Goal: Transaction & Acquisition: Purchase product/service

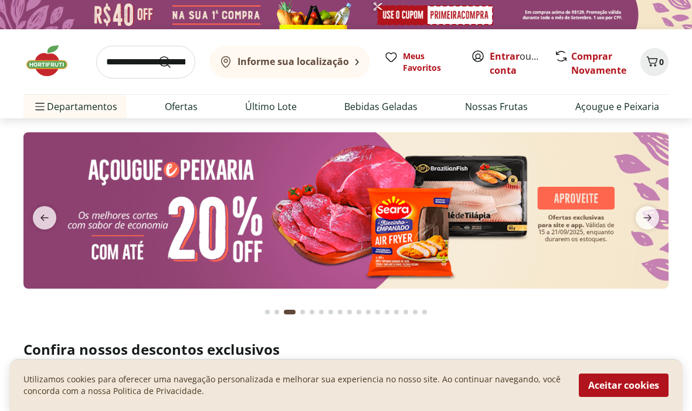
click at [519, 72] on link "Criar conta" at bounding box center [521, 63] width 64 height 27
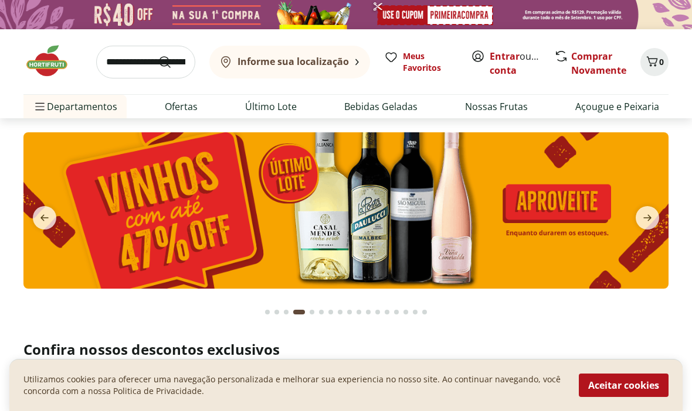
click at [505, 57] on link "Entrar" at bounding box center [504, 56] width 30 height 13
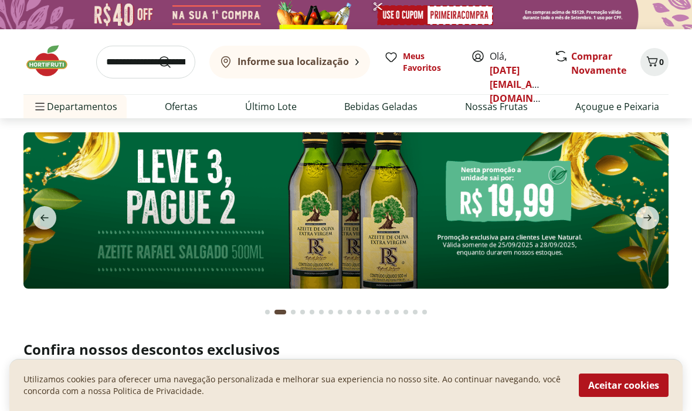
click at [142, 66] on input "search" at bounding box center [145, 62] width 99 height 33
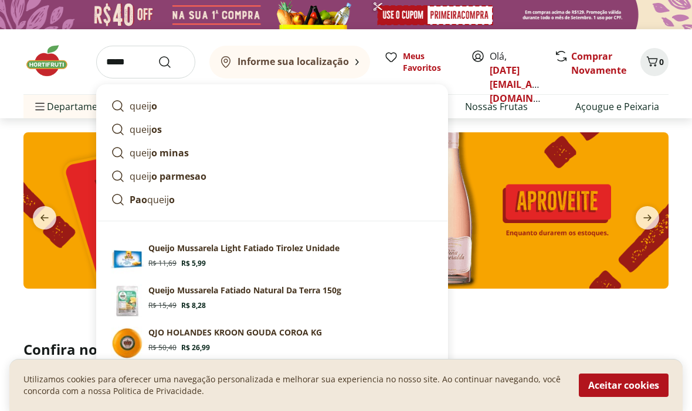
click at [182, 159] on p "queij o minas" at bounding box center [159, 153] width 59 height 14
type input "**********"
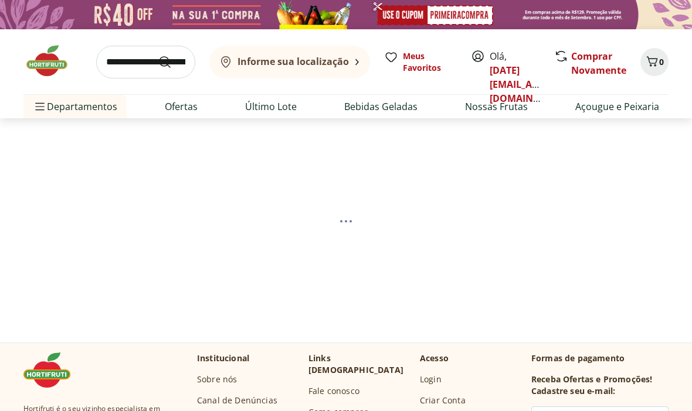
select select "**********"
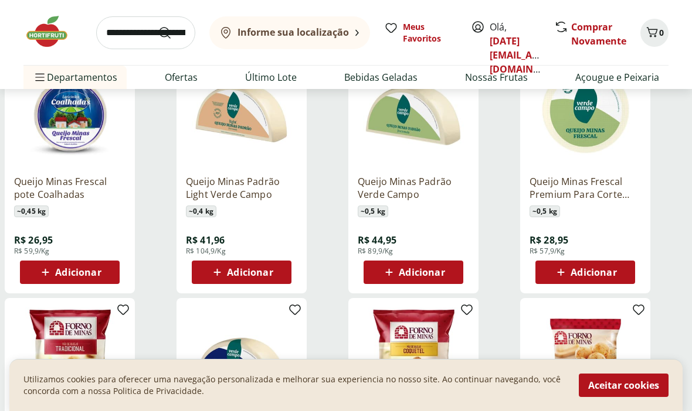
scroll to position [453, 0]
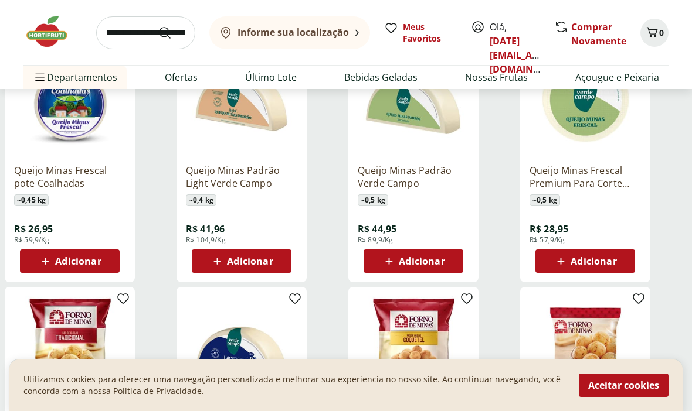
click at [598, 263] on span "Adicionar" at bounding box center [593, 261] width 46 height 9
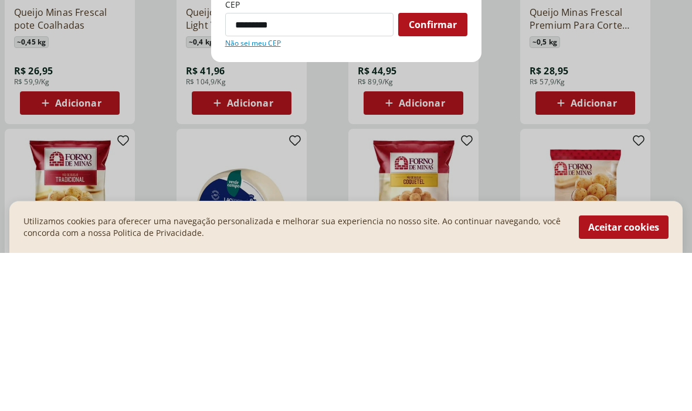
type input "*********"
click at [446, 178] on span "Confirmar" at bounding box center [433, 182] width 48 height 9
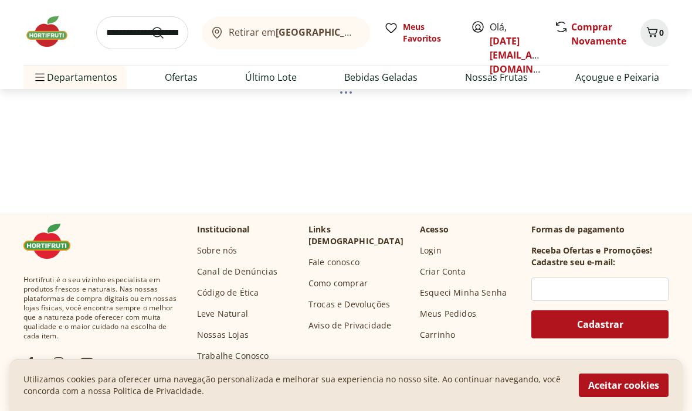
select select "**********"
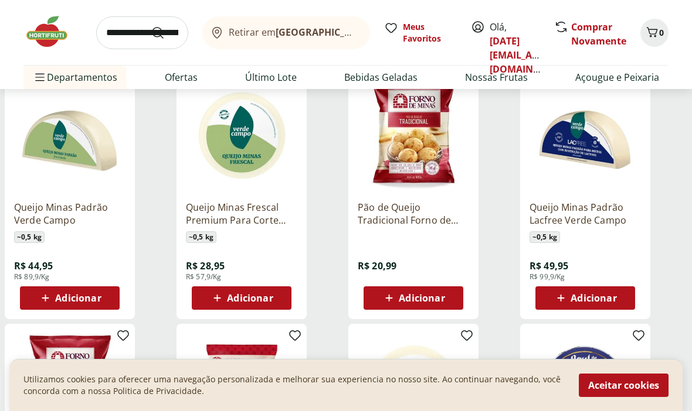
scroll to position [898, 0]
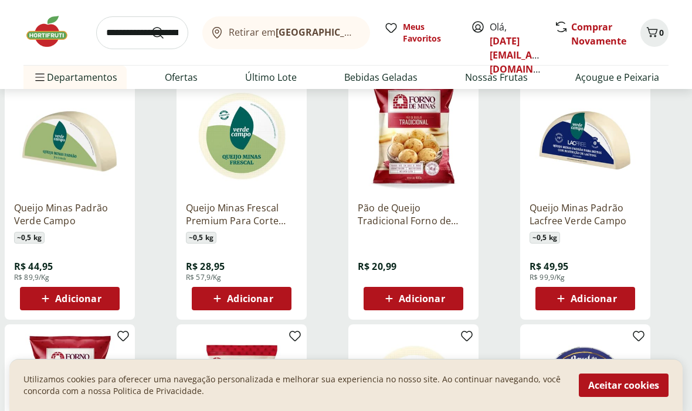
click at [644, 397] on button "Aceitar cookies" at bounding box center [624, 385] width 90 height 23
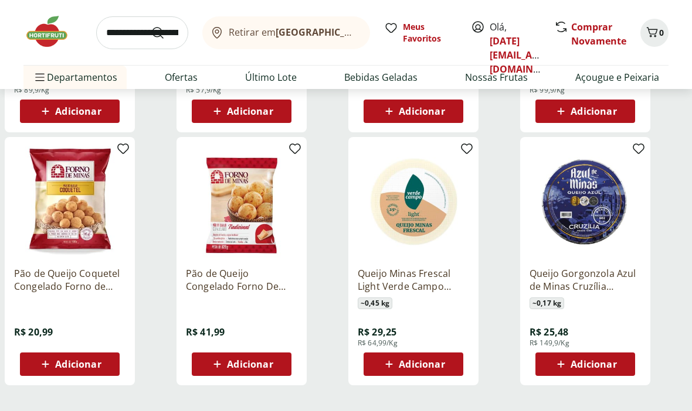
scroll to position [603, 0]
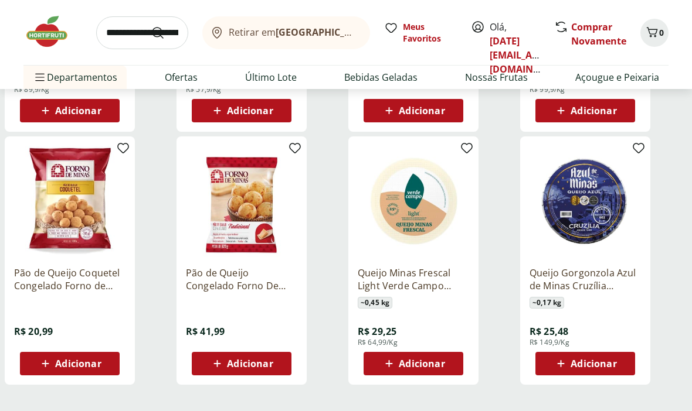
click at [426, 367] on span "Adicionar" at bounding box center [422, 364] width 46 height 9
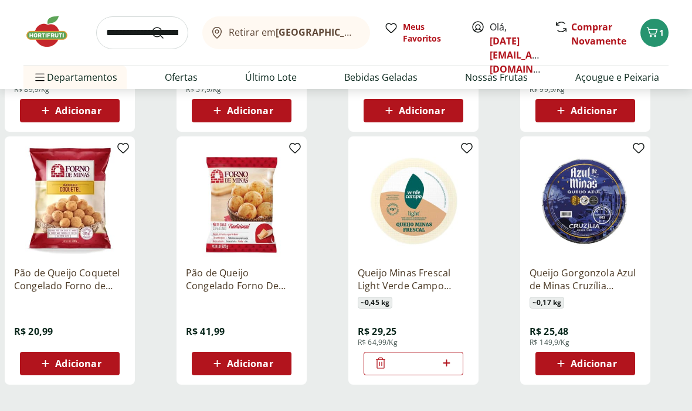
click at [140, 40] on input "search" at bounding box center [142, 32] width 92 height 33
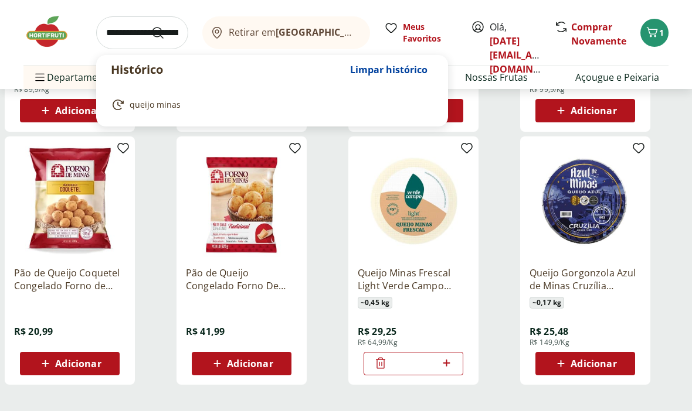
scroll to position [603, 0]
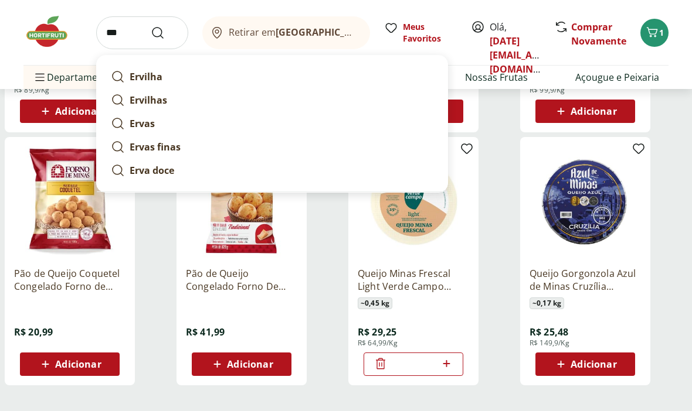
type input "*"
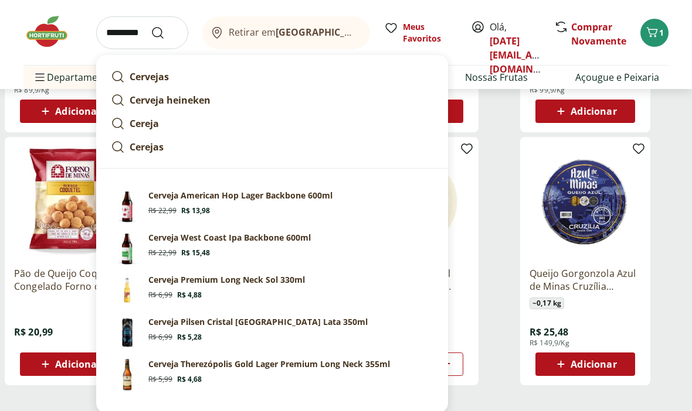
type input "*******"
click at [165, 32] on button "Submit Search" at bounding box center [165, 33] width 28 height 14
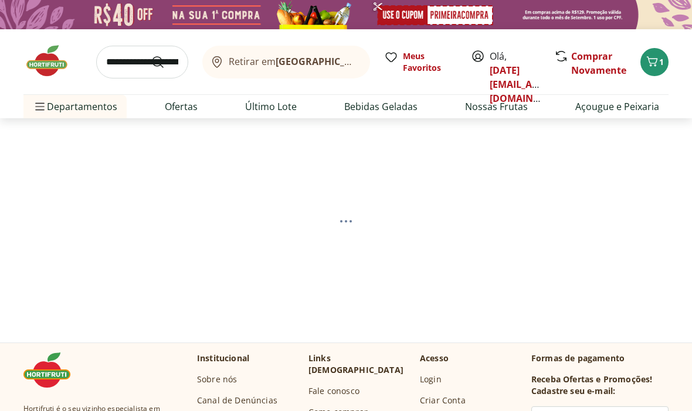
select select "**********"
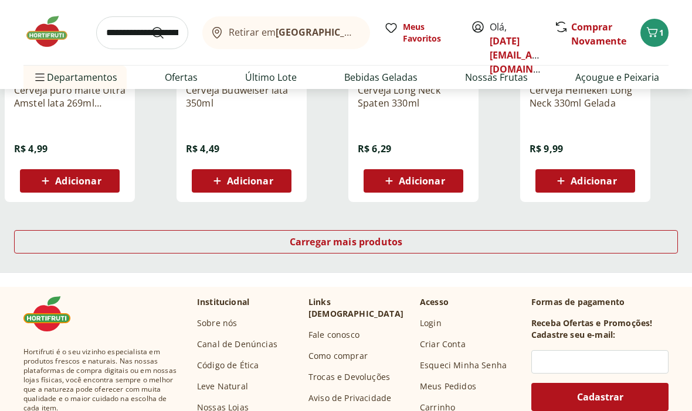
scroll to position [793, 0]
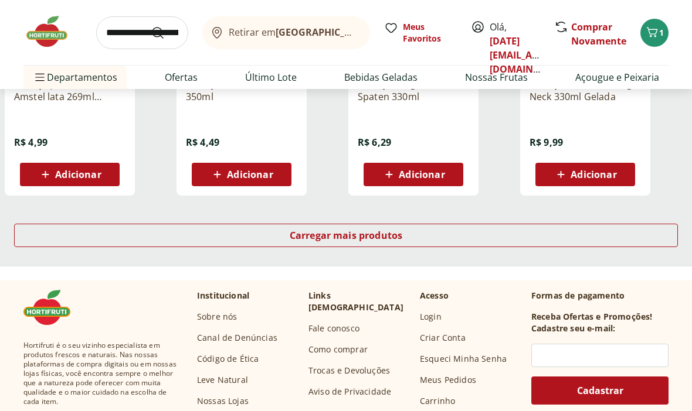
click at [360, 242] on div "Carregar mais produtos" at bounding box center [346, 235] width 664 height 23
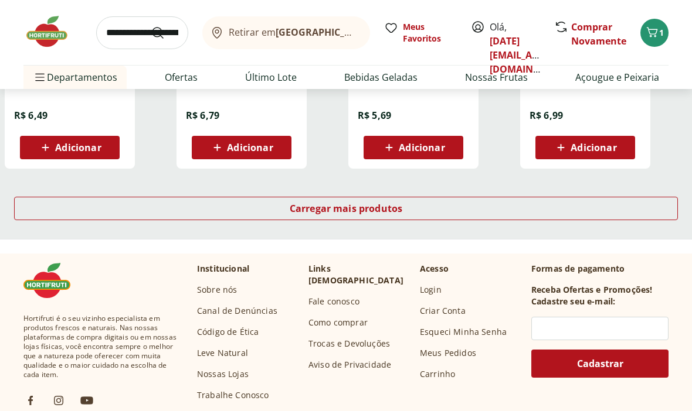
scroll to position [1586, 0]
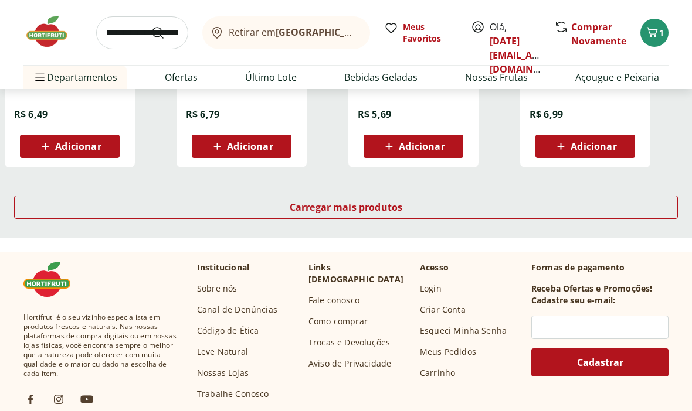
click at [390, 209] on span "Carregar mais produtos" at bounding box center [346, 207] width 113 height 9
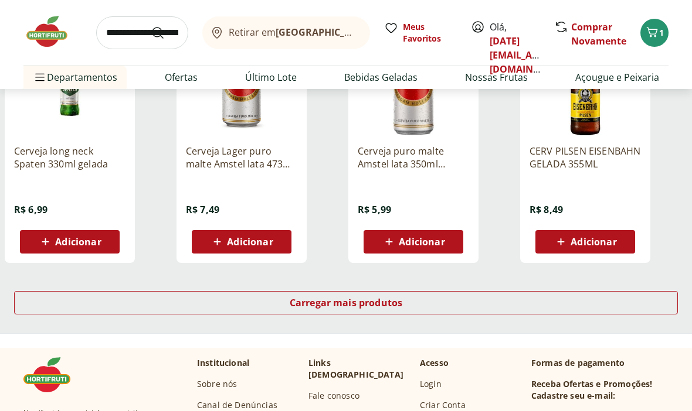
scroll to position [2277, 0]
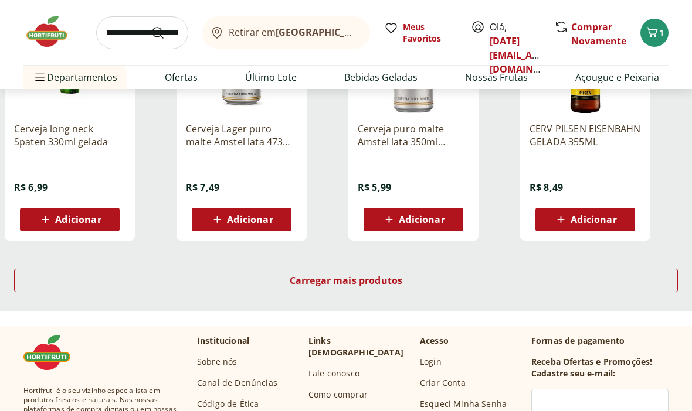
click at [373, 280] on span "Carregar mais produtos" at bounding box center [346, 280] width 113 height 9
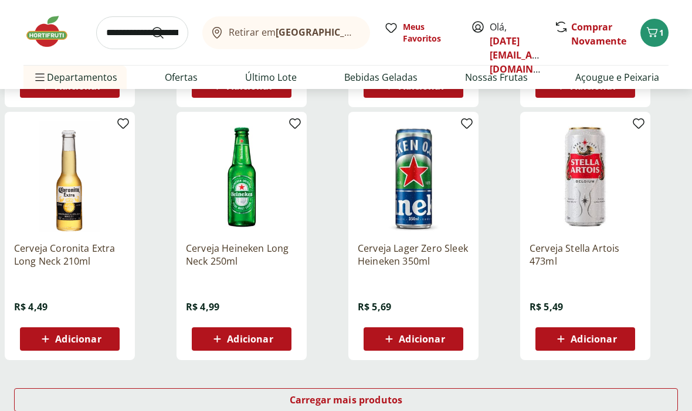
scroll to position [2922, 0]
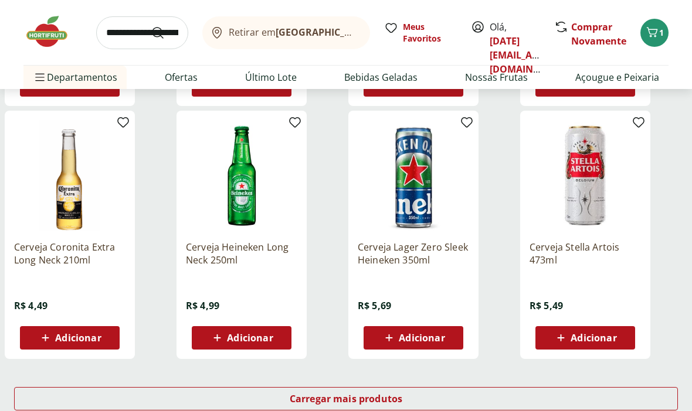
click at [593, 342] on span "Adicionar" at bounding box center [593, 338] width 46 height 9
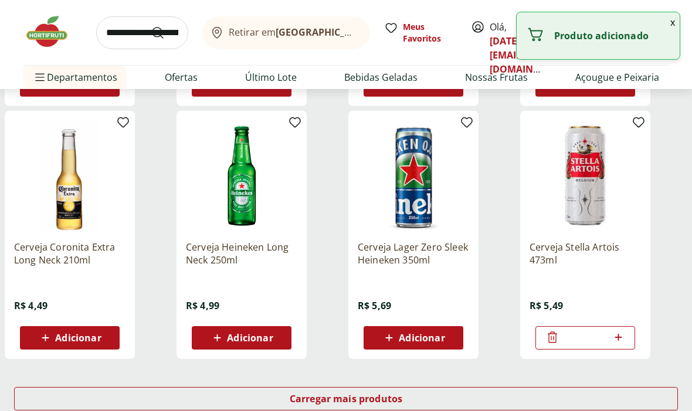
click at [623, 338] on icon at bounding box center [618, 338] width 15 height 14
click at [624, 335] on icon at bounding box center [618, 338] width 15 height 14
click at [620, 332] on icon at bounding box center [618, 338] width 15 height 14
click at [623, 331] on icon at bounding box center [618, 338] width 15 height 14
click at [621, 339] on icon at bounding box center [618, 338] width 15 height 14
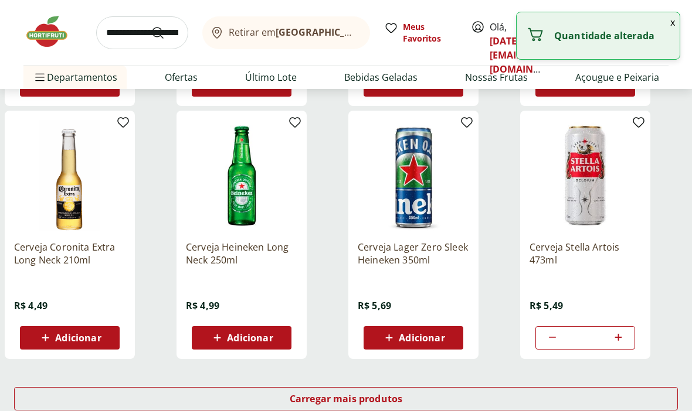
type input "*"
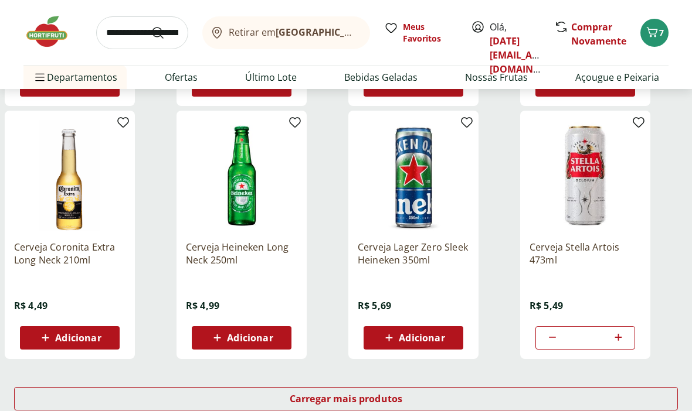
click at [658, 35] on icon "Carrinho" at bounding box center [652, 32] width 14 height 14
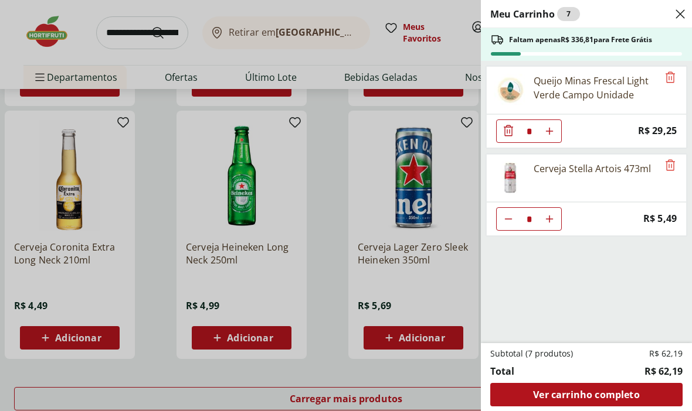
click at [678, 22] on div "Close" at bounding box center [680, 14] width 14 height 19
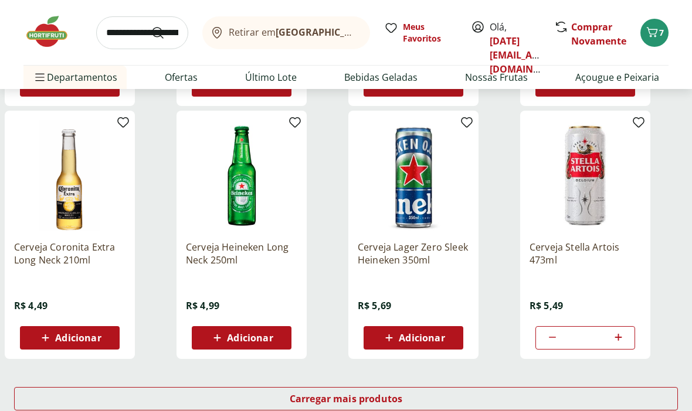
click at [141, 39] on input "search" at bounding box center [142, 32] width 92 height 33
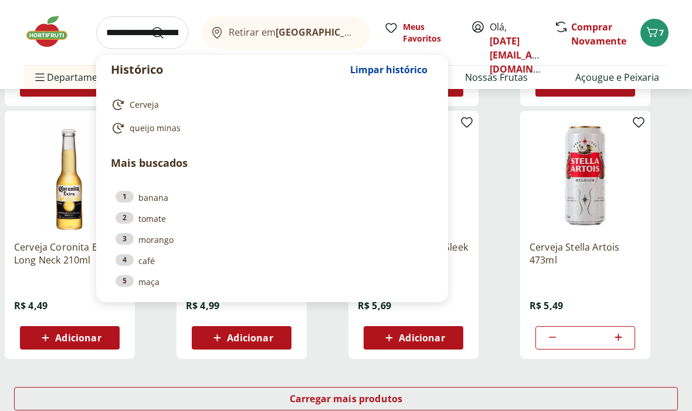
scroll to position [2922, 0]
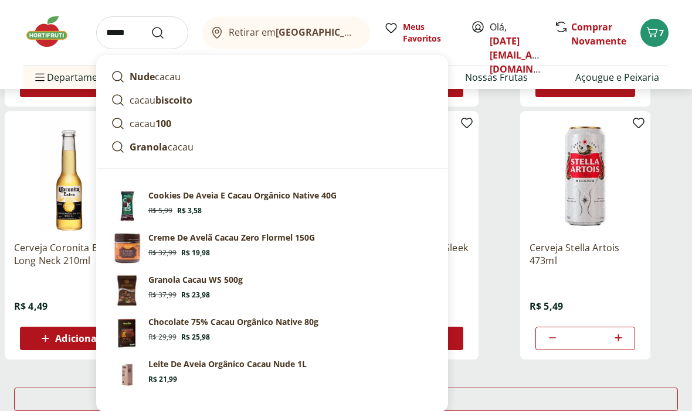
type input "*****"
click at [165, 32] on button "Submit Search" at bounding box center [165, 33] width 28 height 14
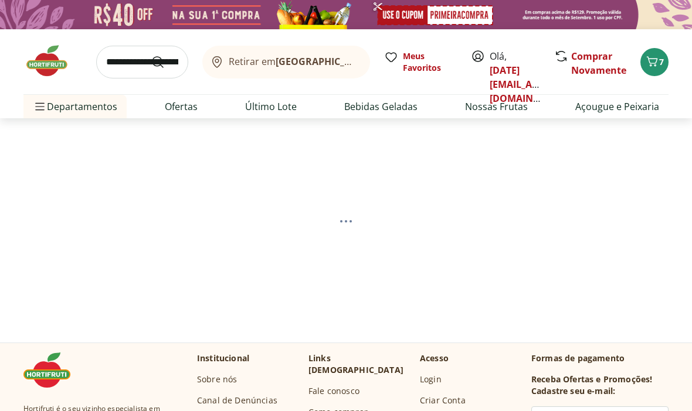
select select "**********"
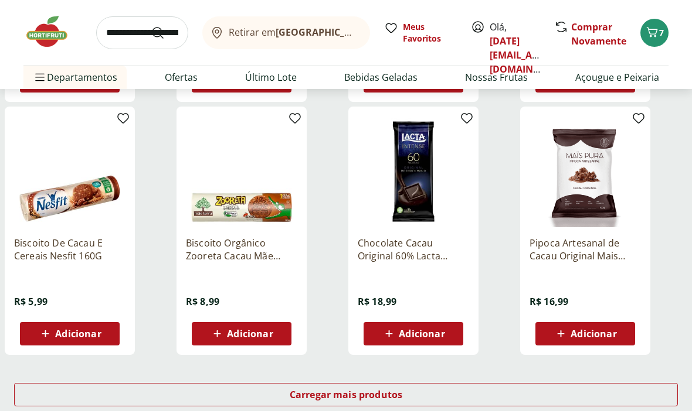
scroll to position [635, 0]
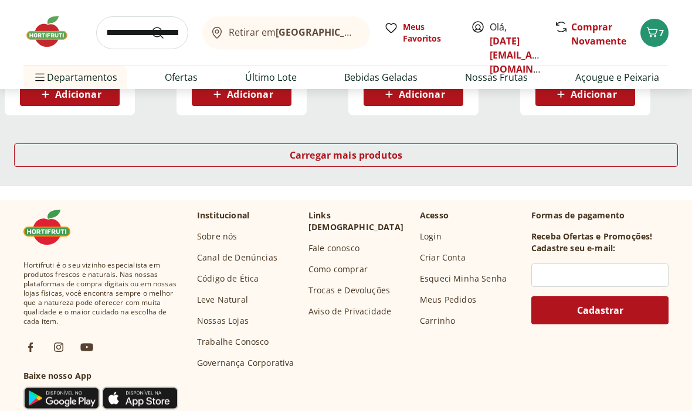
click at [362, 160] on span "Carregar mais produtos" at bounding box center [346, 155] width 113 height 9
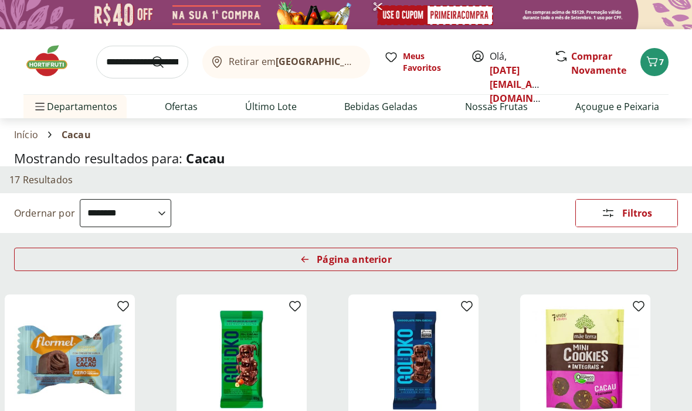
click at [171, 74] on input "search" at bounding box center [142, 62] width 92 height 33
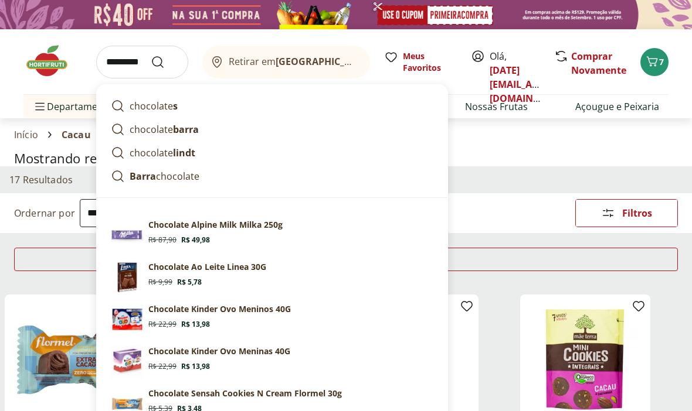
type input "*********"
click at [165, 62] on button "Submit Search" at bounding box center [165, 62] width 28 height 14
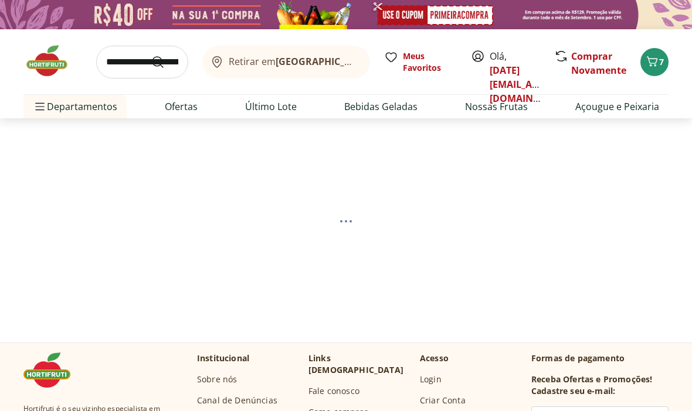
select select "**********"
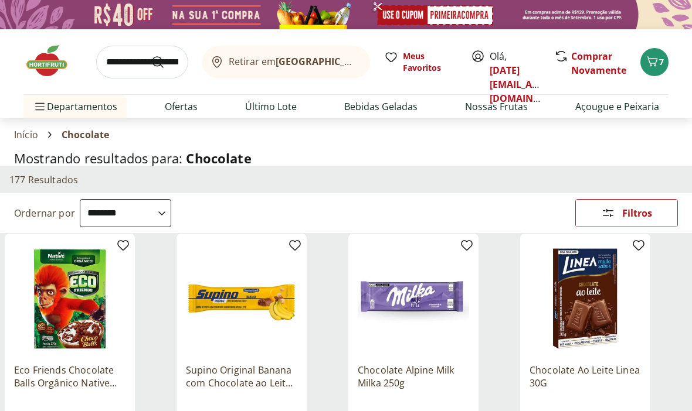
click at [319, 62] on b "[GEOGRAPHIC_DATA]/[GEOGRAPHIC_DATA]" at bounding box center [374, 61] width 198 height 13
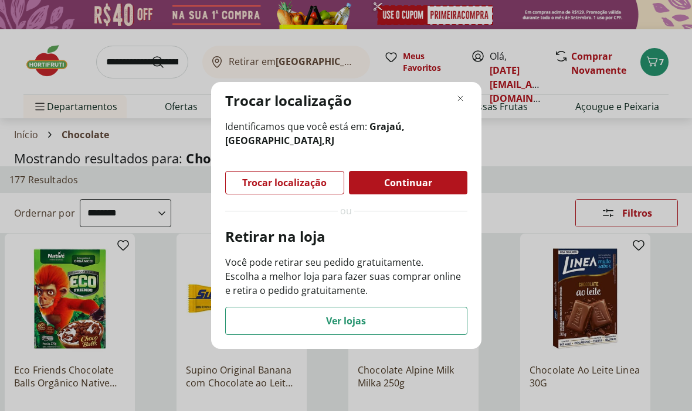
click at [543, 153] on div "Trocar localização Identificamos que você está em: Grajaú, [GEOGRAPHIC_DATA] , …" at bounding box center [346, 205] width 692 height 411
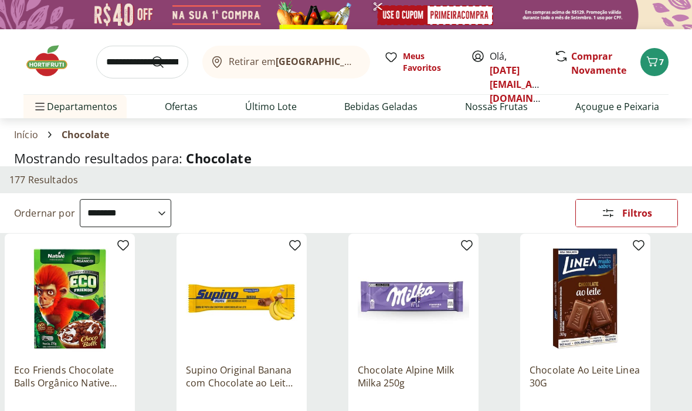
scroll to position [8, 0]
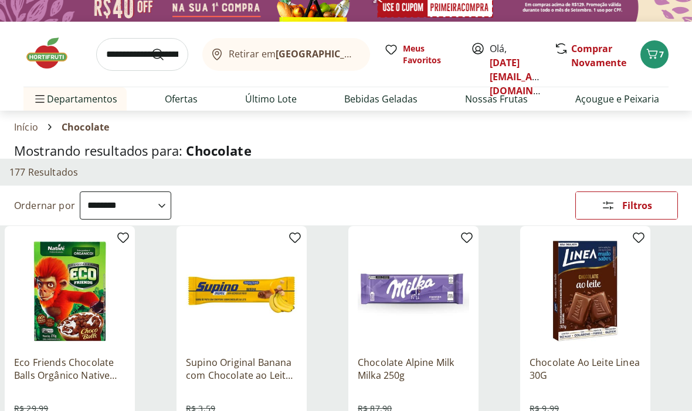
click at [639, 62] on div "Retirar em [GEOGRAPHIC_DATA]/RJ Meus Favoritos Olá, [DATE][EMAIL_ADDRESS][DOMAI…" at bounding box center [345, 54] width 645 height 65
click at [608, 64] on link "Comprar Novamente" at bounding box center [598, 55] width 55 height 27
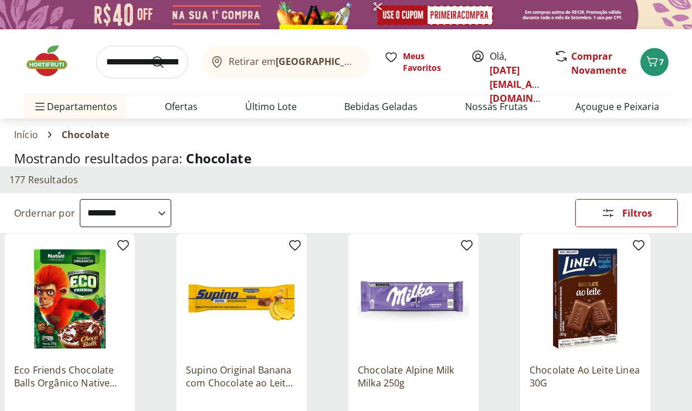
click at [667, 66] on button "7" at bounding box center [654, 62] width 28 height 28
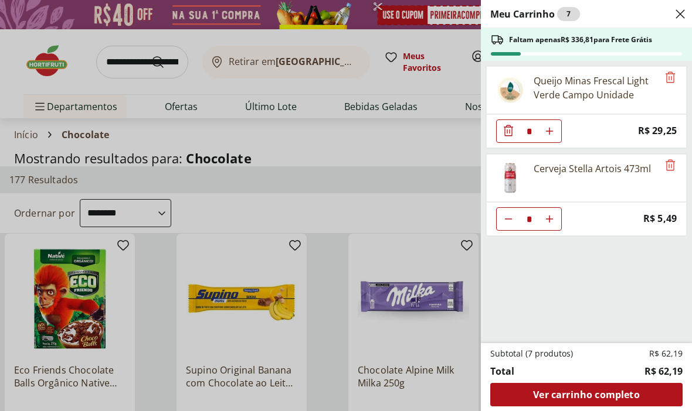
click at [608, 392] on span "Ver carrinho completo" at bounding box center [586, 394] width 106 height 9
